Goal: Task Accomplishment & Management: Complete application form

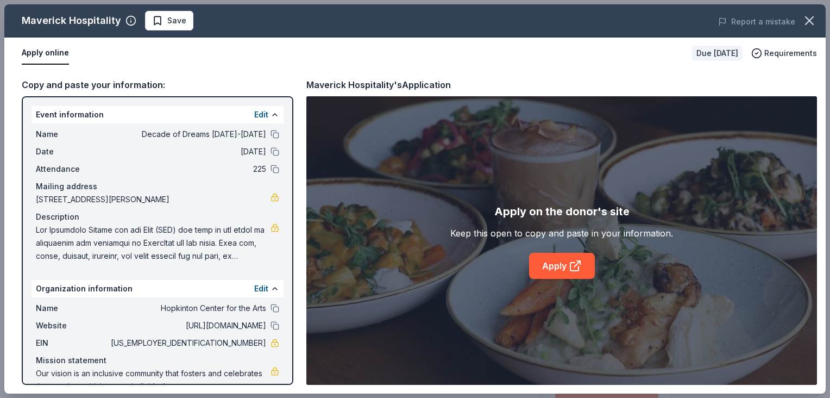
scroll to position [219, 0]
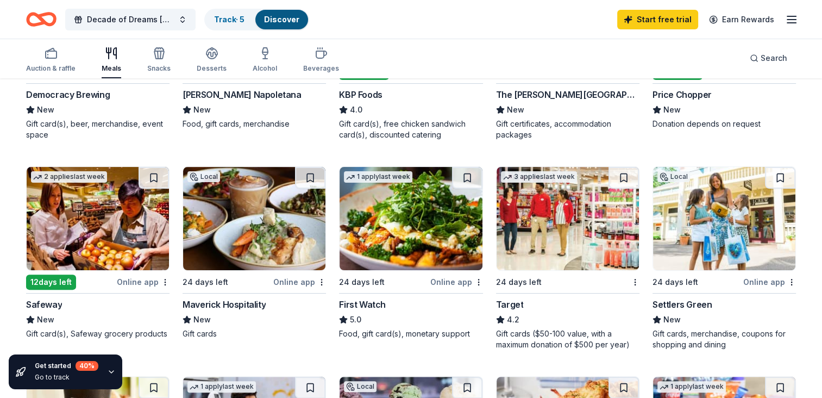
scroll to position [243, 0]
click at [363, 304] on div "First Watch" at bounding box center [362, 304] width 47 height 13
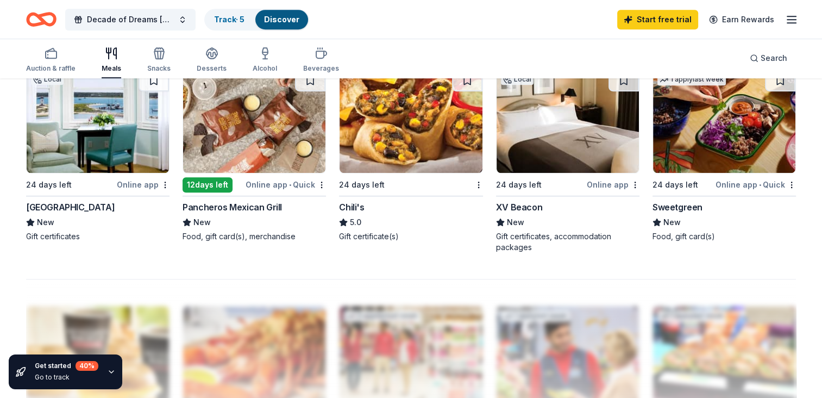
scroll to position [752, 0]
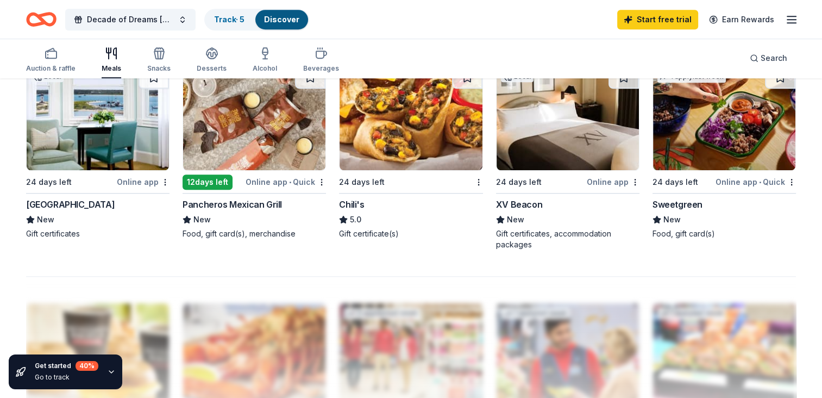
click at [678, 201] on div "Sweetgreen" at bounding box center [677, 204] width 50 height 13
click at [685, 202] on div "Sweetgreen" at bounding box center [677, 204] width 50 height 13
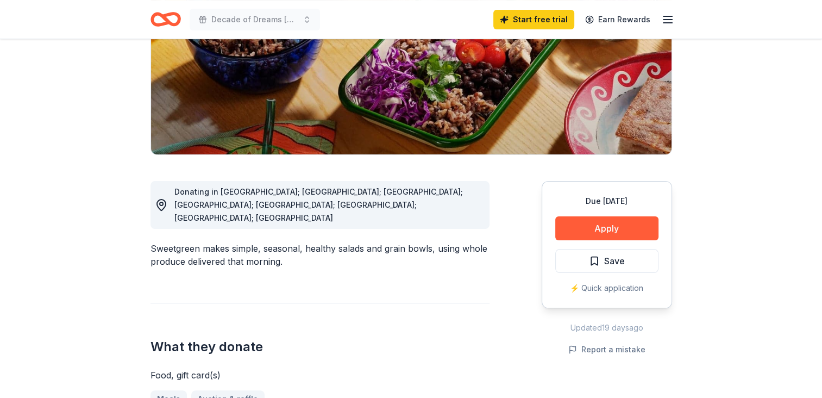
scroll to position [176, 0]
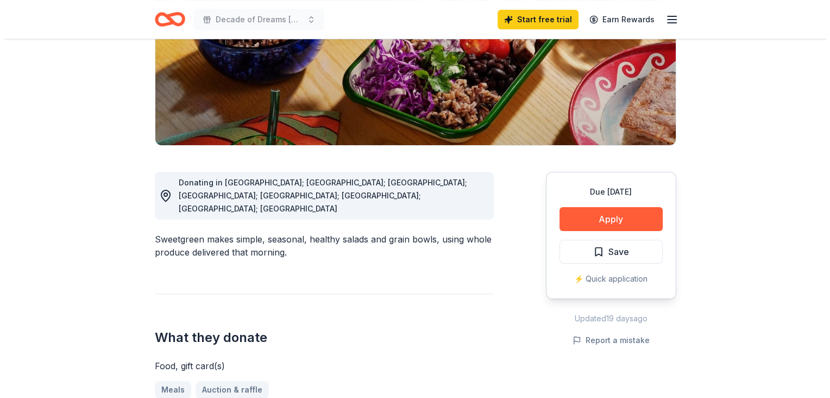
scroll to position [185, 0]
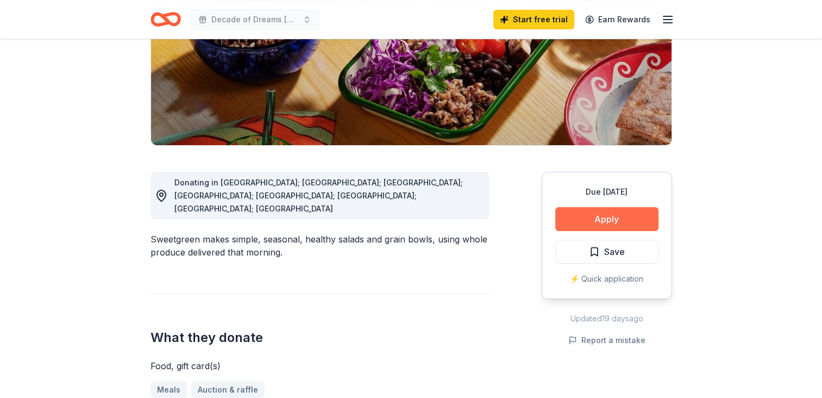
click at [619, 218] on button "Apply" at bounding box center [606, 219] width 103 height 24
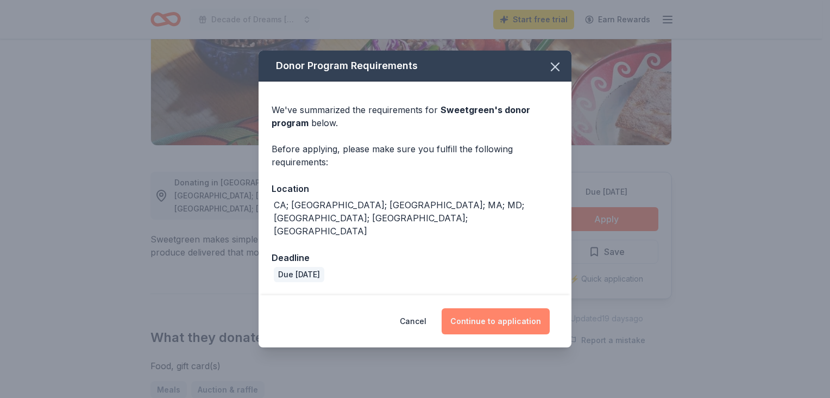
click at [472, 311] on button "Continue to application" at bounding box center [496, 321] width 108 height 26
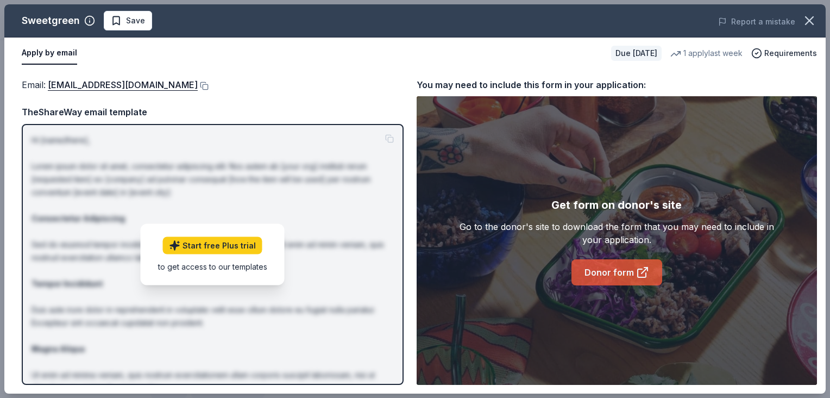
click at [626, 272] on link "Donor form" at bounding box center [616, 272] width 91 height 26
click at [645, 274] on icon at bounding box center [642, 273] width 8 height 8
